Goal: Task Accomplishment & Management: Manage account settings

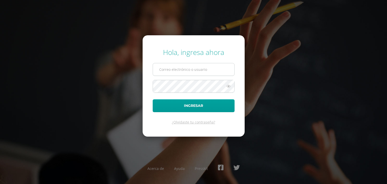
click at [162, 70] on input "text" at bounding box center [193, 69] width 81 height 12
type input "nanci.nunez@liceoguatemala.edu.gt"
click at [153, 99] on button "Ingresar" at bounding box center [194, 105] width 82 height 13
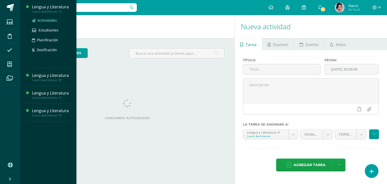
click at [45, 18] on span "Actividades" at bounding box center [47, 20] width 19 height 5
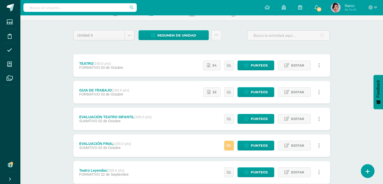
scroll to position [76, 0]
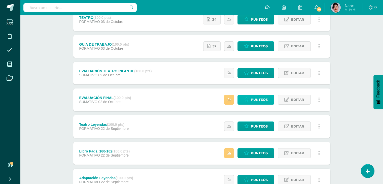
click at [263, 100] on span "Punteos" at bounding box center [259, 99] width 17 height 9
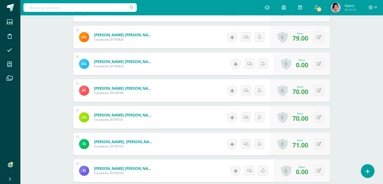
scroll to position [630, 0]
click at [317, 169] on button at bounding box center [319, 170] width 10 height 10
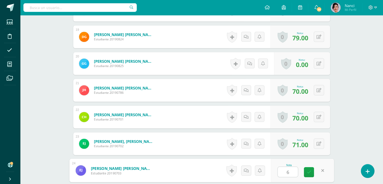
type input "67"
click at [311, 171] on link at bounding box center [309, 172] width 10 height 10
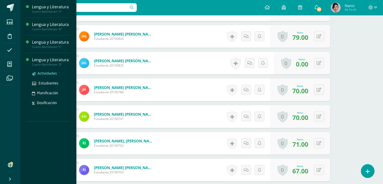
click at [50, 74] on span "Actividades" at bounding box center [47, 73] width 19 height 5
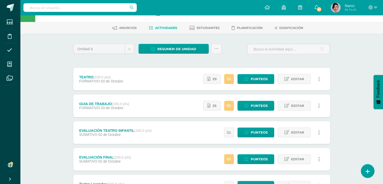
scroll to position [25, 0]
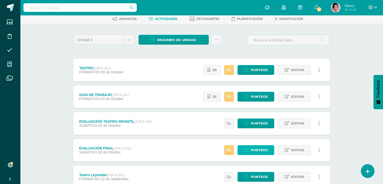
click at [262, 151] on span "Punteos" at bounding box center [259, 149] width 17 height 9
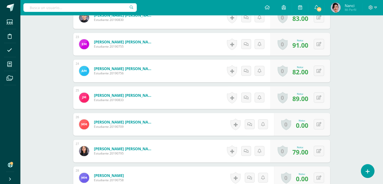
scroll to position [730, 0]
click at [319, 123] on button at bounding box center [322, 124] width 11 height 11
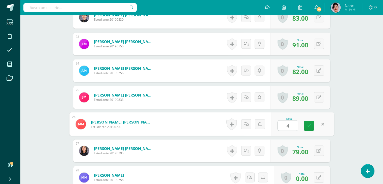
type input "43"
click at [306, 125] on link at bounding box center [309, 126] width 10 height 10
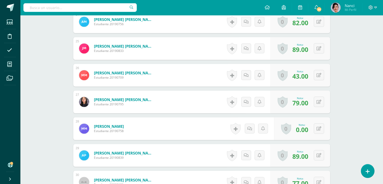
scroll to position [780, 0]
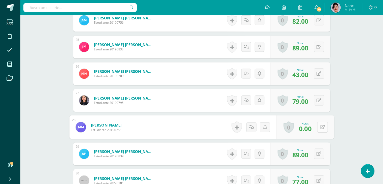
click at [318, 128] on button at bounding box center [322, 127] width 11 height 11
type input "45"
click at [307, 129] on icon at bounding box center [309, 128] width 5 height 4
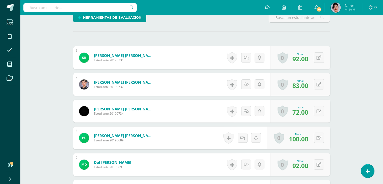
scroll to position [0, 0]
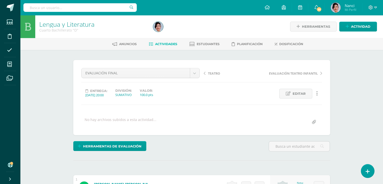
click at [171, 45] on span "Actividades" at bounding box center [166, 44] width 22 height 4
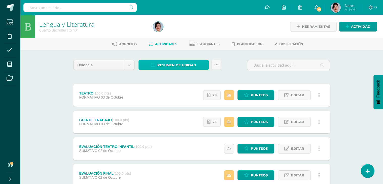
click at [175, 63] on span "Resumen de unidad" at bounding box center [176, 64] width 39 height 9
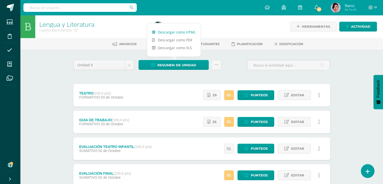
click at [184, 31] on link "Descargar como HTML" at bounding box center [174, 32] width 54 height 8
click at [376, 5] on icon at bounding box center [375, 7] width 3 height 5
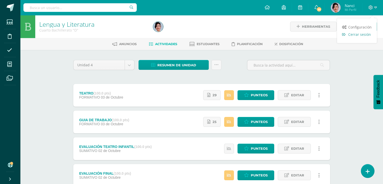
click at [364, 35] on span "Cerrar sesión" at bounding box center [359, 34] width 23 height 5
